Goal: Find specific page/section: Find specific page/section

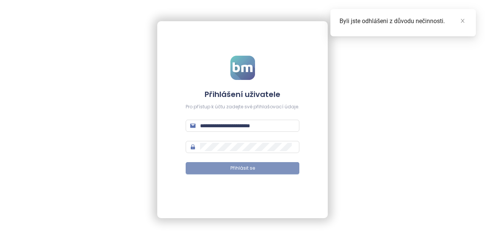
click at [219, 169] on button "Přihlásit se" at bounding box center [243, 168] width 114 height 12
click at [461, 22] on icon "close" at bounding box center [462, 20] width 5 height 5
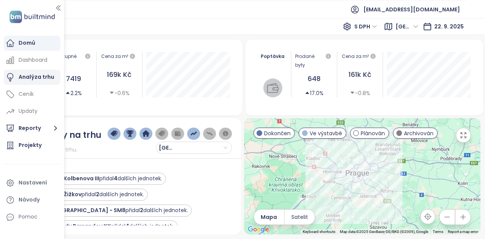
click at [41, 74] on div "Analýza trhu" at bounding box center [37, 76] width 36 height 9
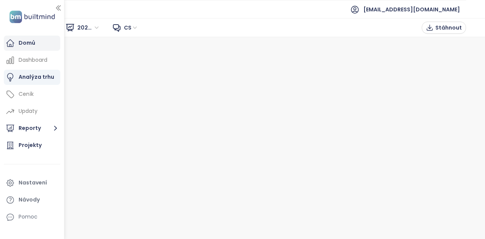
click at [34, 40] on div "Domů" at bounding box center [27, 42] width 17 height 9
